Goal: Task Accomplishment & Management: Complete application form

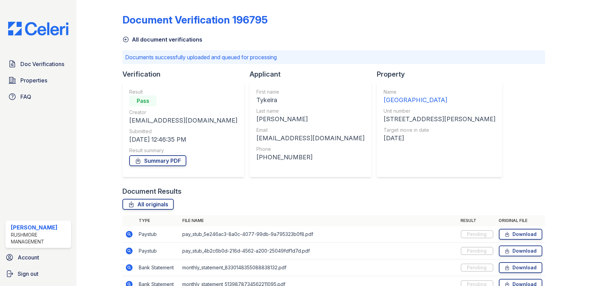
click at [13, 31] on img at bounding box center [38, 29] width 71 height 14
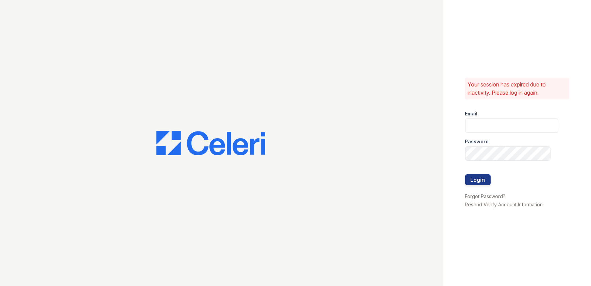
type input "jtyner@rushmoremgmt.com"
click at [481, 177] on button "Login" at bounding box center [478, 179] width 26 height 11
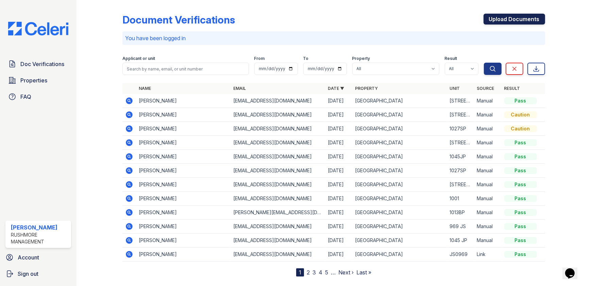
click at [514, 16] on link "Upload Documents" at bounding box center [515, 19] width 62 height 11
